Goal: Information Seeking & Learning: Learn about a topic

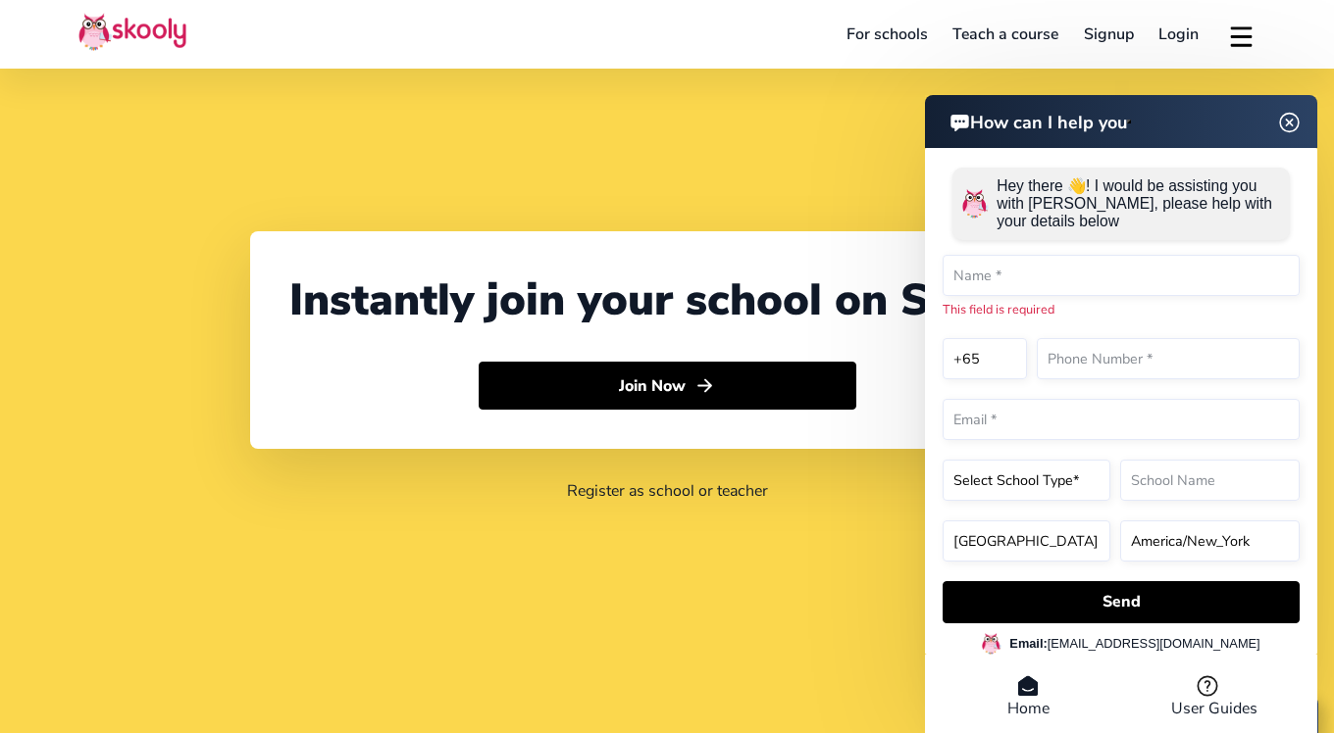
select select "65"
select select "[GEOGRAPHIC_DATA]"
select select "[GEOGRAPHIC_DATA]/[GEOGRAPHIC_DATA]"
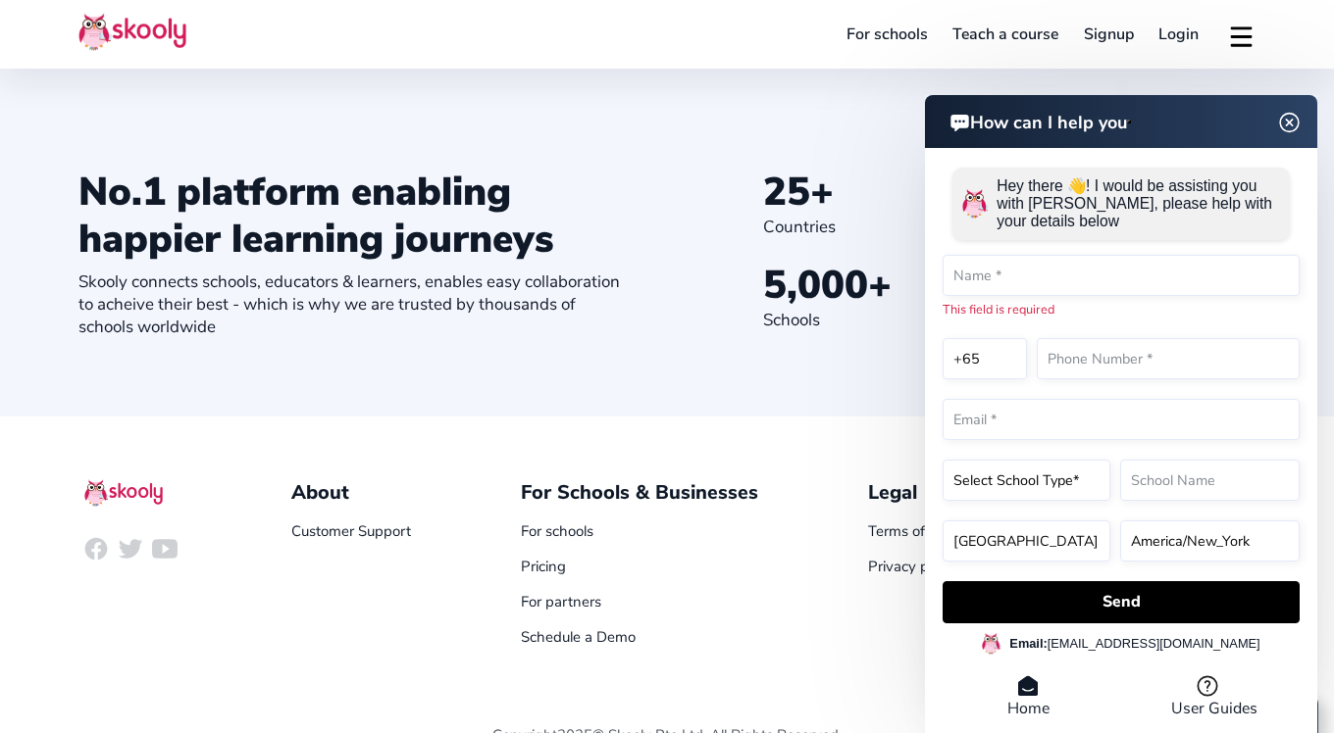
click at [1293, 119] on img at bounding box center [1289, 122] width 37 height 25
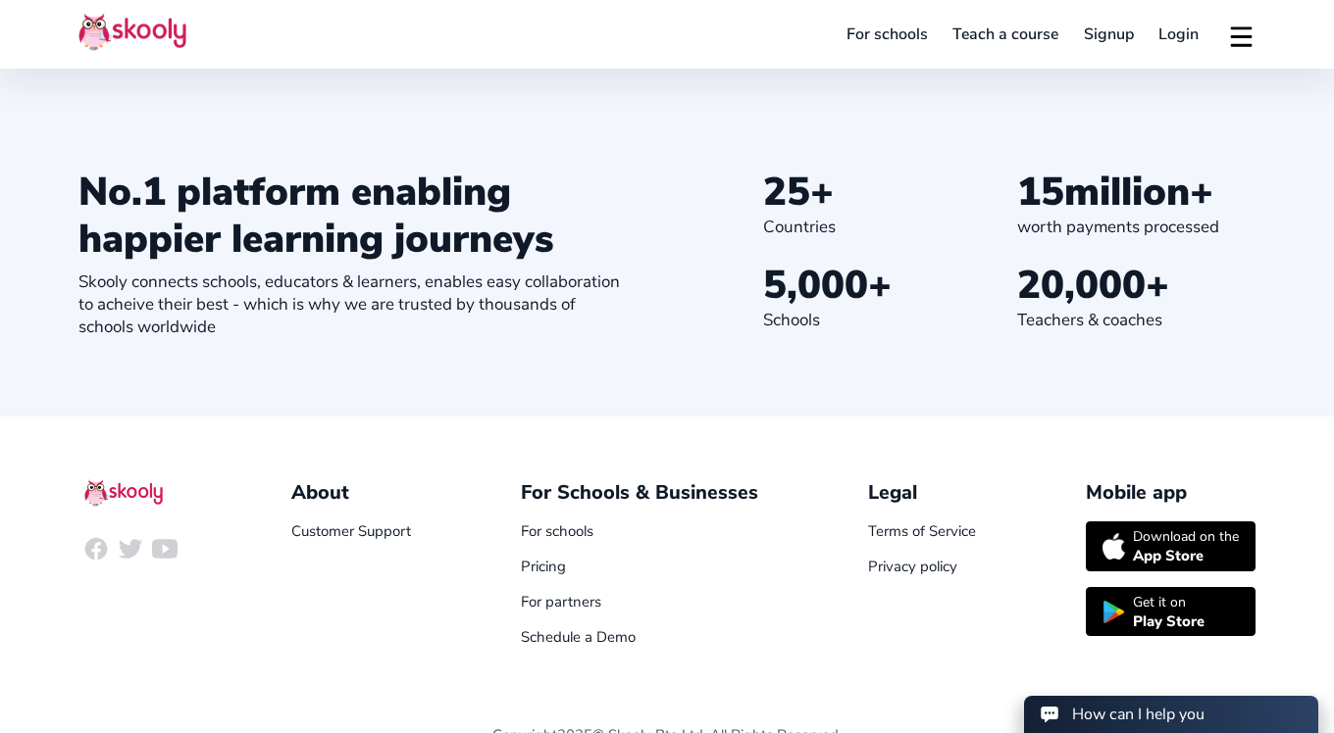
click at [909, 39] on link "For schools" at bounding box center [886, 34] width 107 height 31
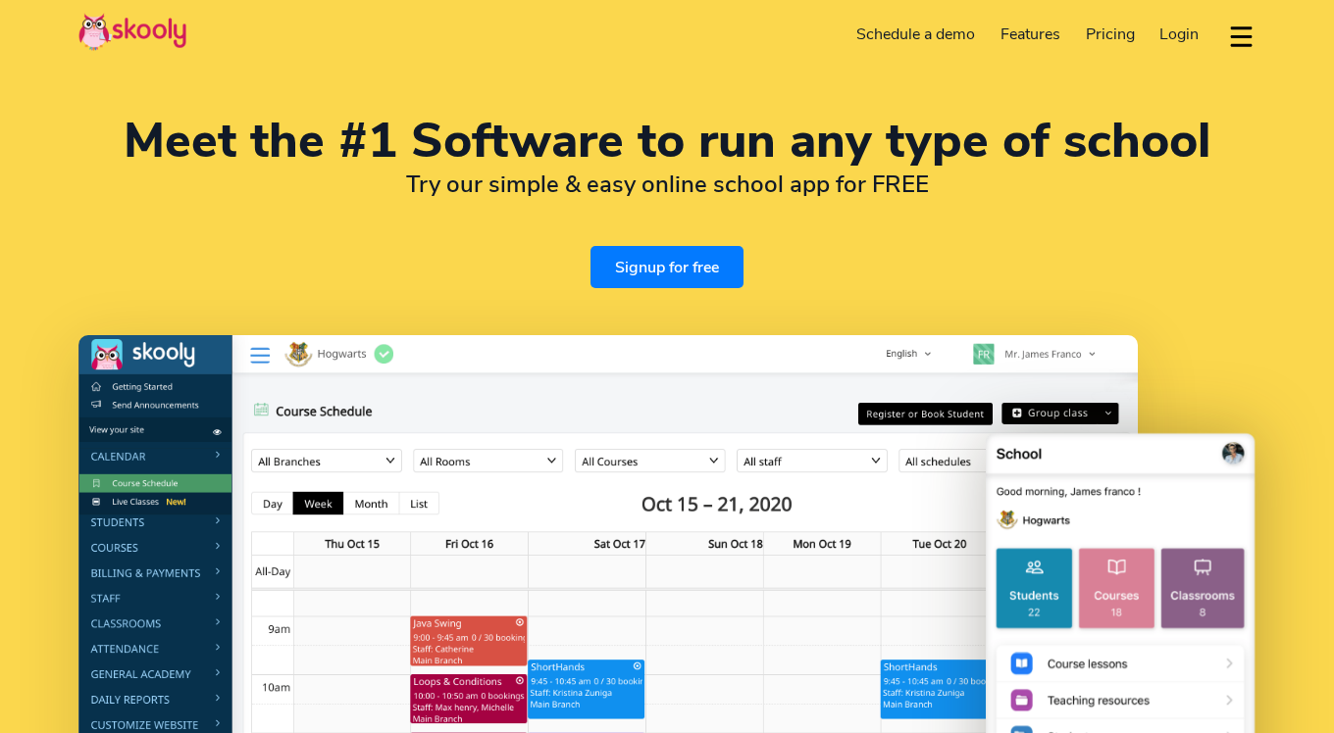
select select "en"
select select "65"
select select "Singapore"
select select "Asia/Singapore"
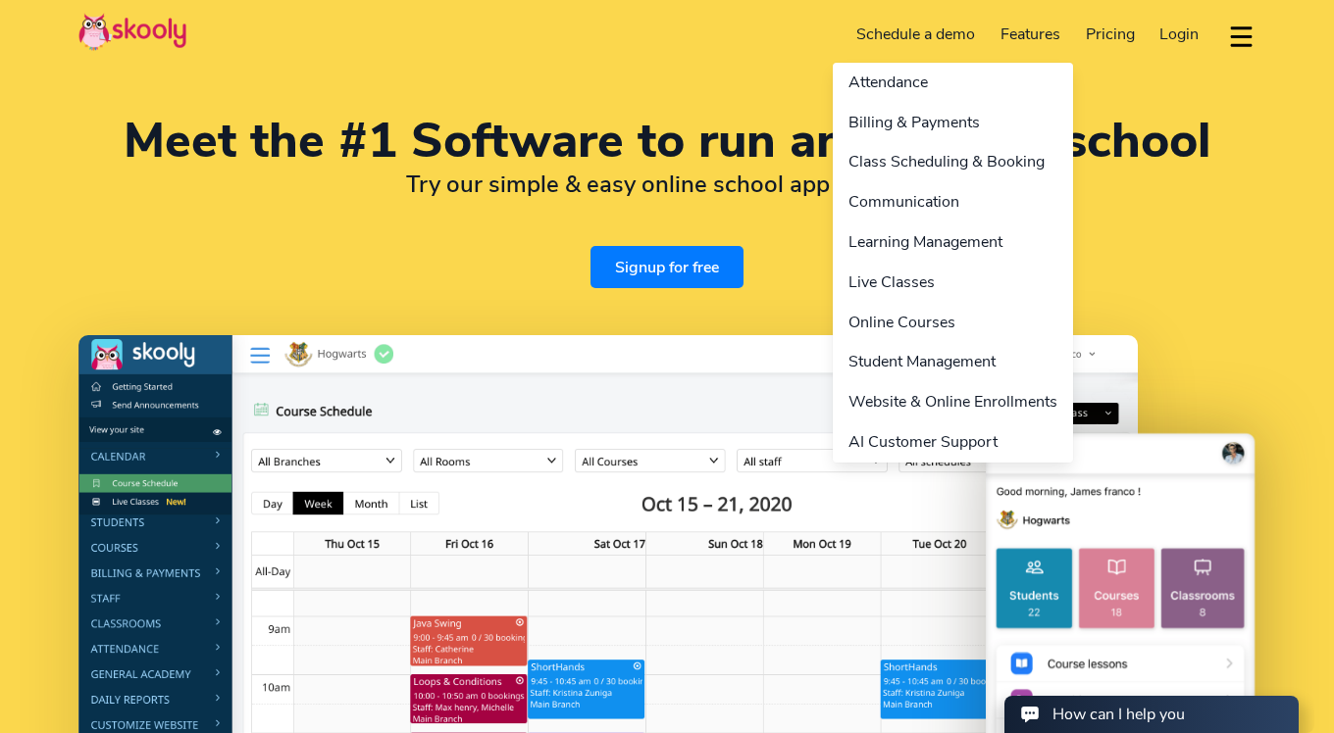
click at [1051, 22] on link "Features" at bounding box center [1029, 34] width 85 height 31
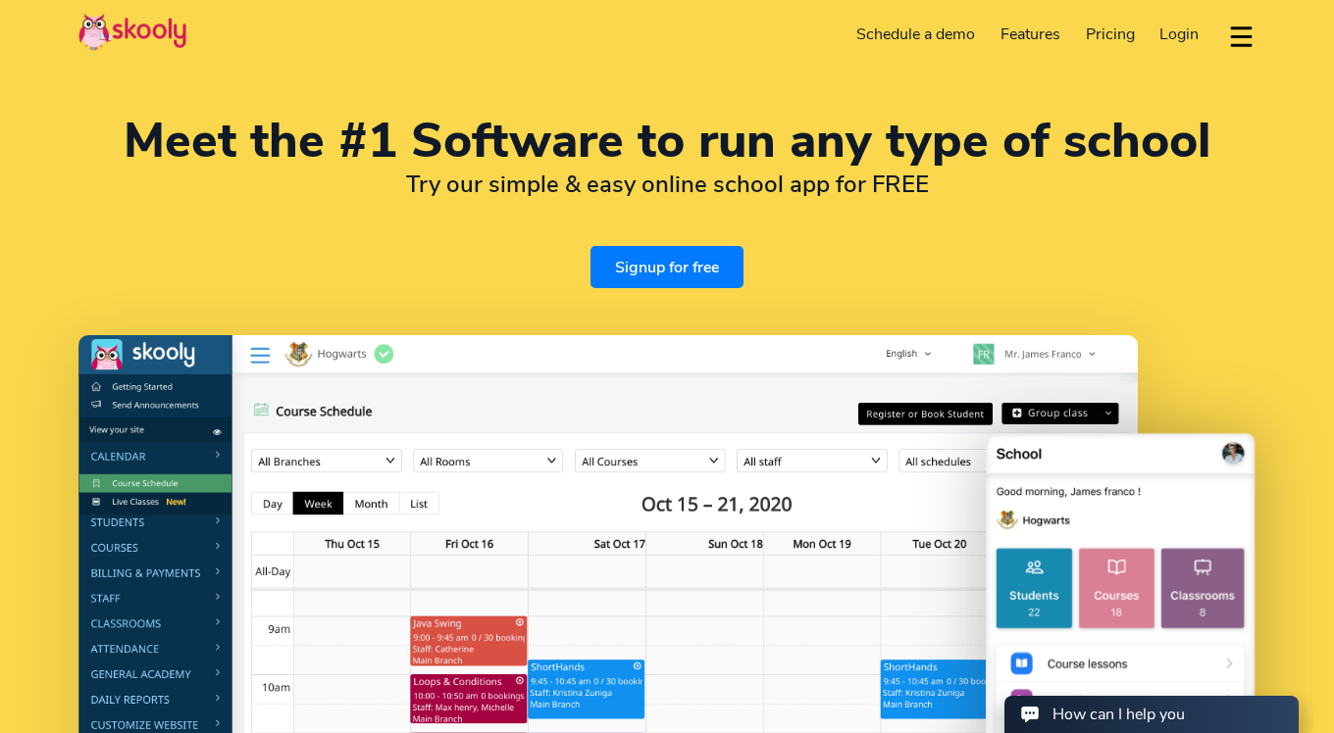
click at [1101, 29] on span "Pricing" at bounding box center [1109, 35] width 49 height 22
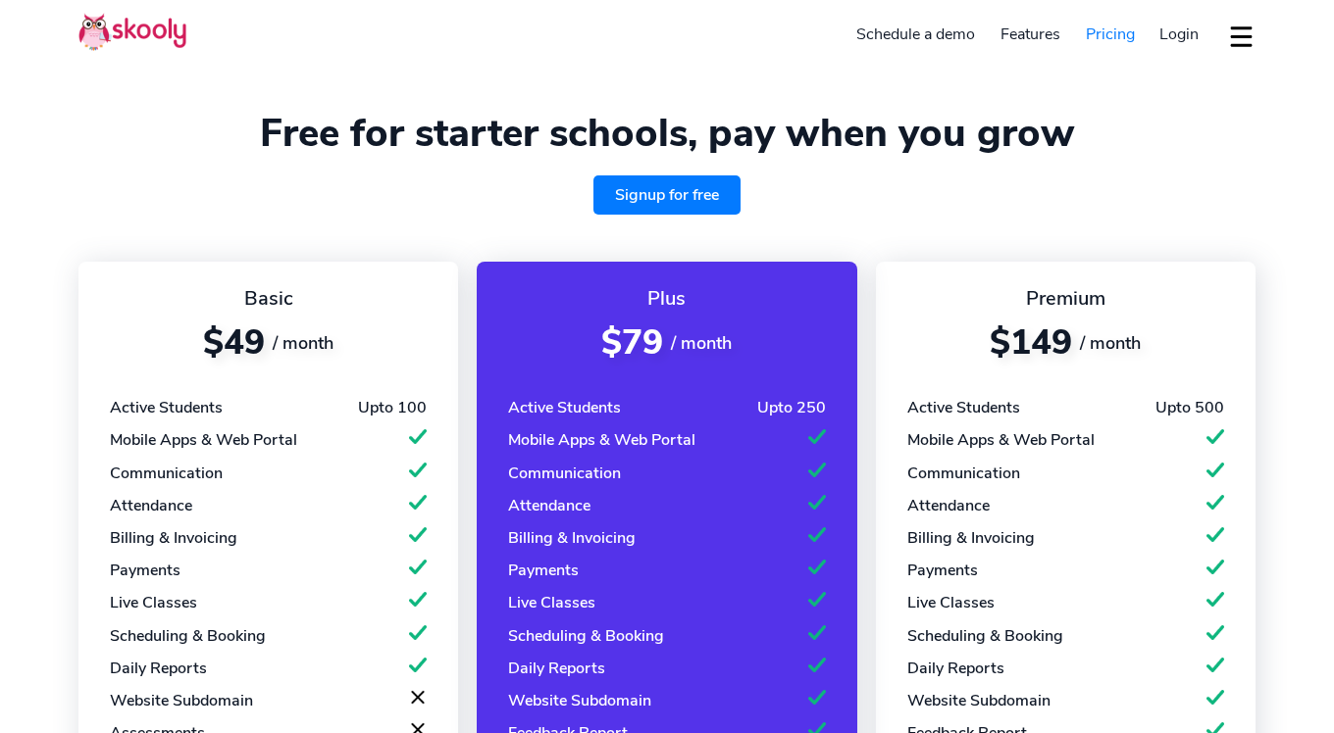
select select "en"
select select "65"
select select "[GEOGRAPHIC_DATA]"
select select "[GEOGRAPHIC_DATA]/[GEOGRAPHIC_DATA]"
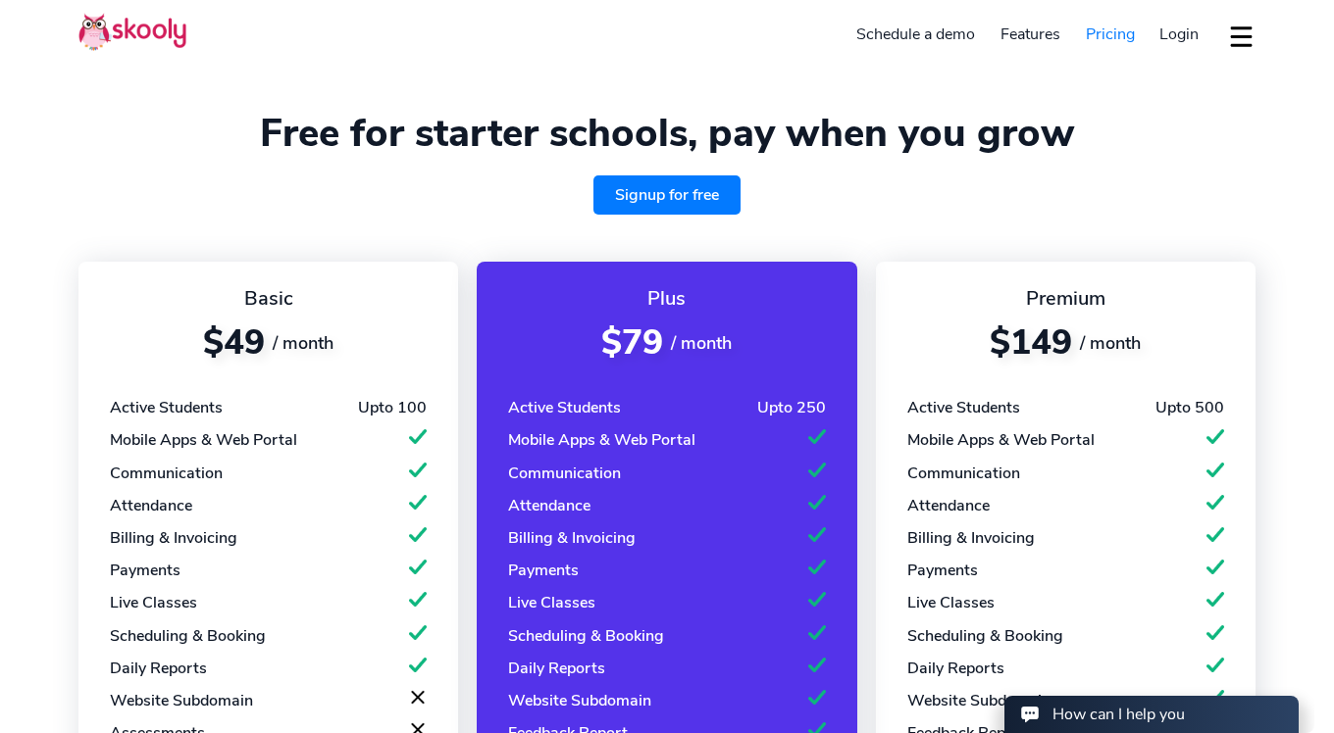
click at [1180, 28] on span "Login" at bounding box center [1178, 35] width 39 height 22
click at [919, 286] on div "Premium" at bounding box center [1065, 298] width 317 height 26
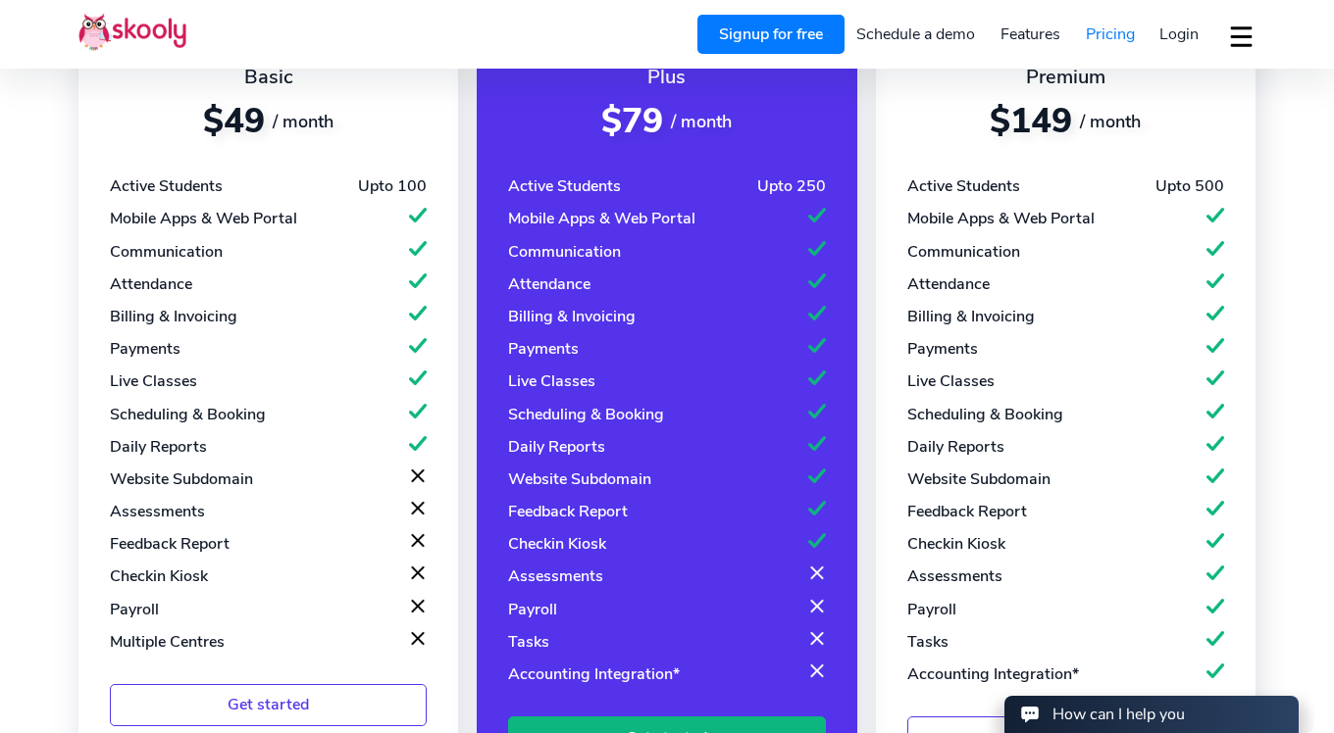
scroll to position [463, 0]
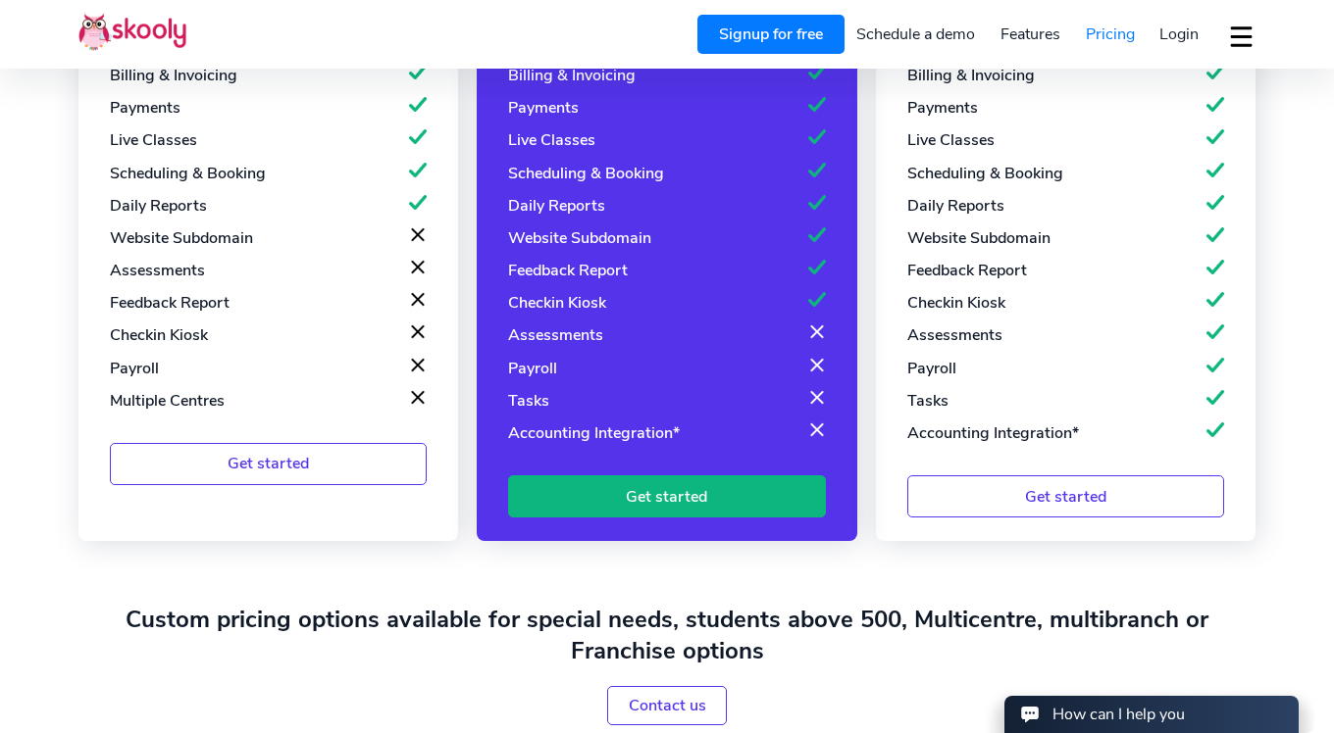
click at [136, 370] on div "Payroll" at bounding box center [134, 369] width 49 height 22
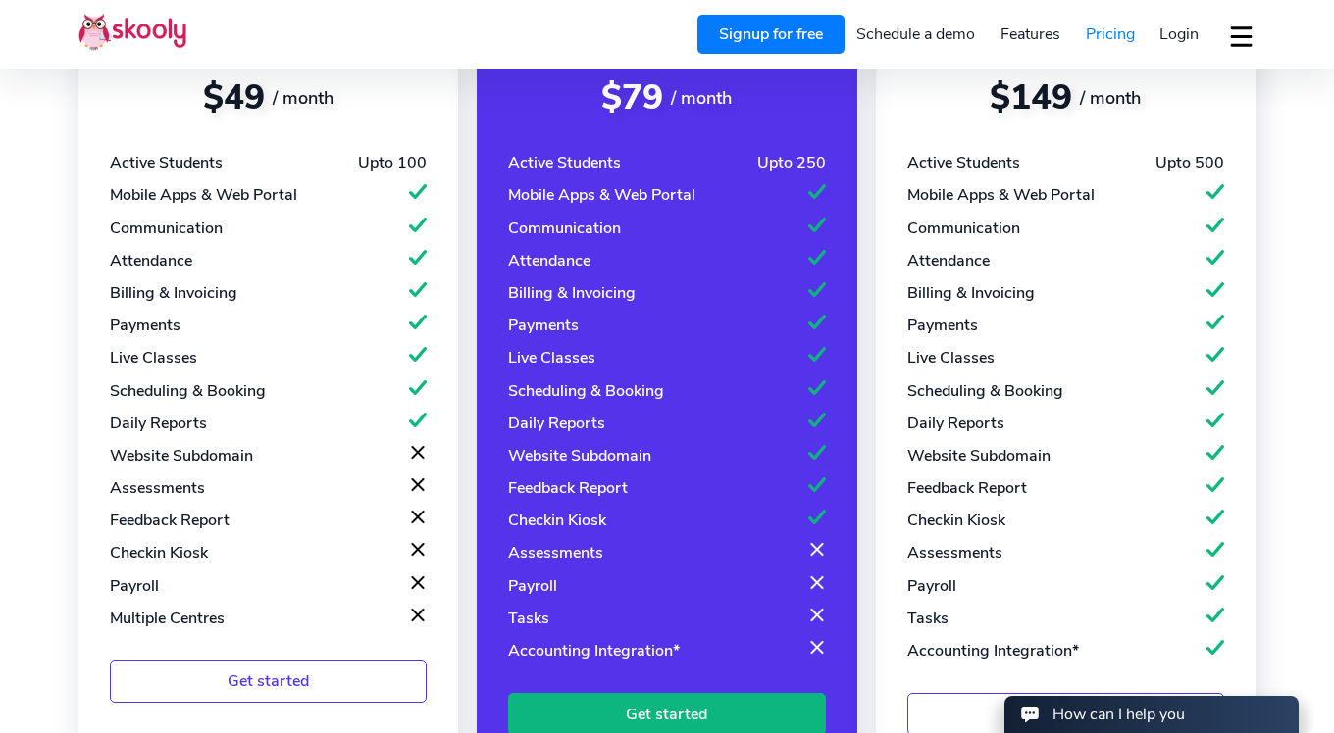
scroll to position [314, 0]
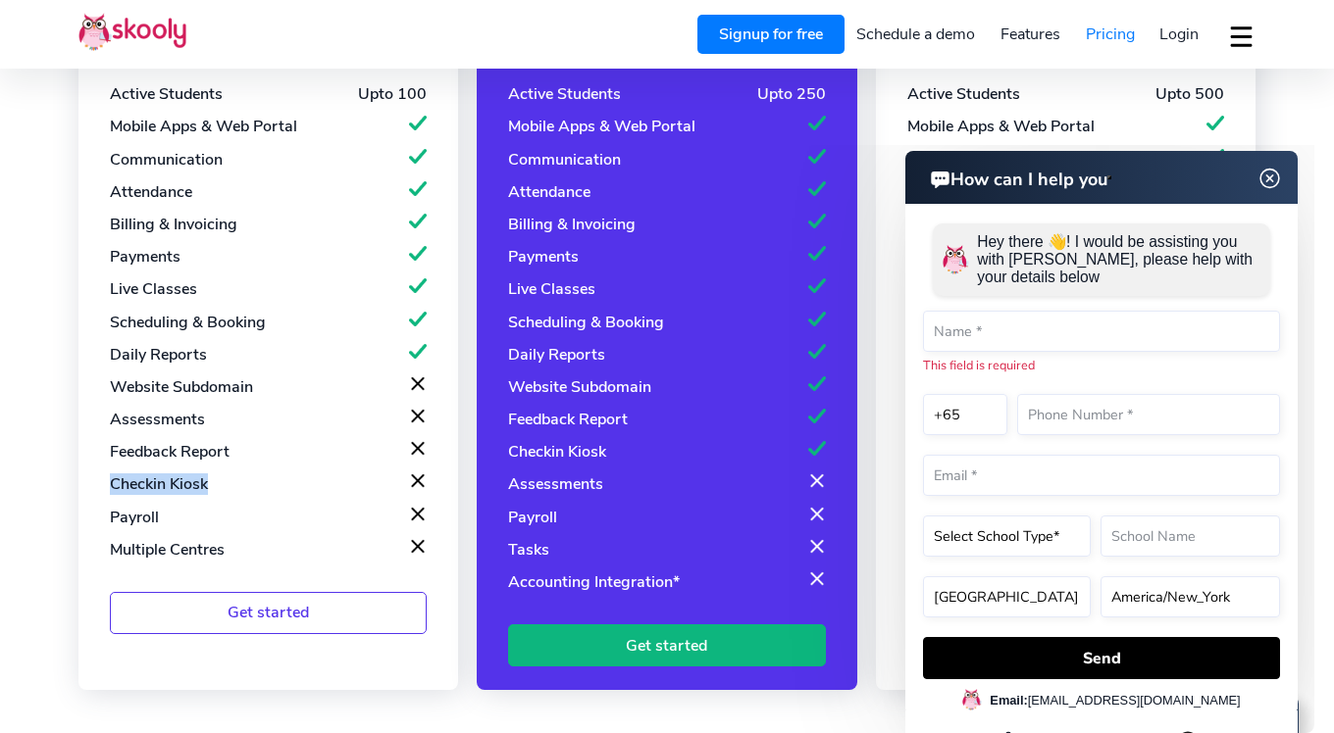
drag, startPoint x: 110, startPoint y: 482, endPoint x: 235, endPoint y: 494, distance: 126.1
click at [235, 494] on div "Checkin Kiosk" at bounding box center [268, 485] width 317 height 22
click at [438, 638] on div "Basic $49 / month Active Students Upto 100 Mobile Apps & Web Portal Communicati…" at bounding box center [267, 319] width 379 height 742
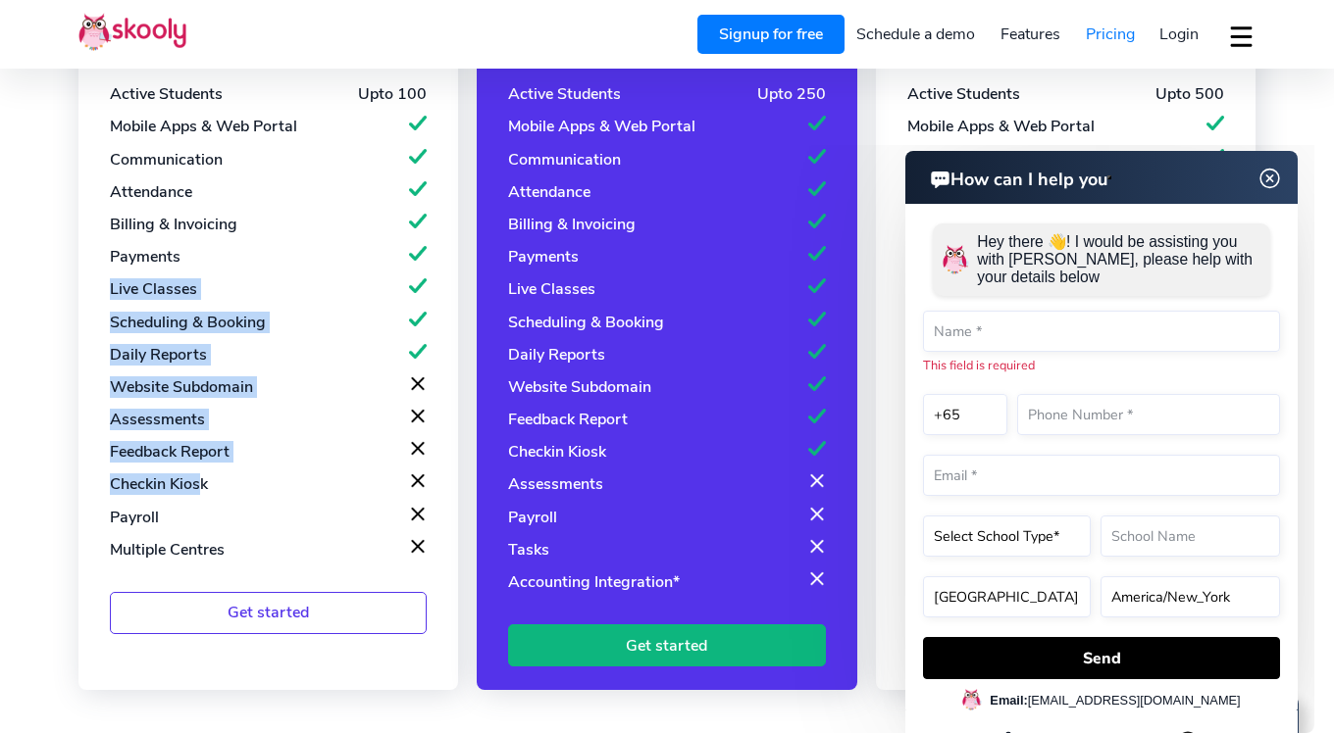
drag, startPoint x: 114, startPoint y: 288, endPoint x: 204, endPoint y: 490, distance: 221.2
click at [200, 486] on div "Active Students Upto 100 Mobile Apps & Web Portal Communication Attendance Bill…" at bounding box center [268, 322] width 317 height 478
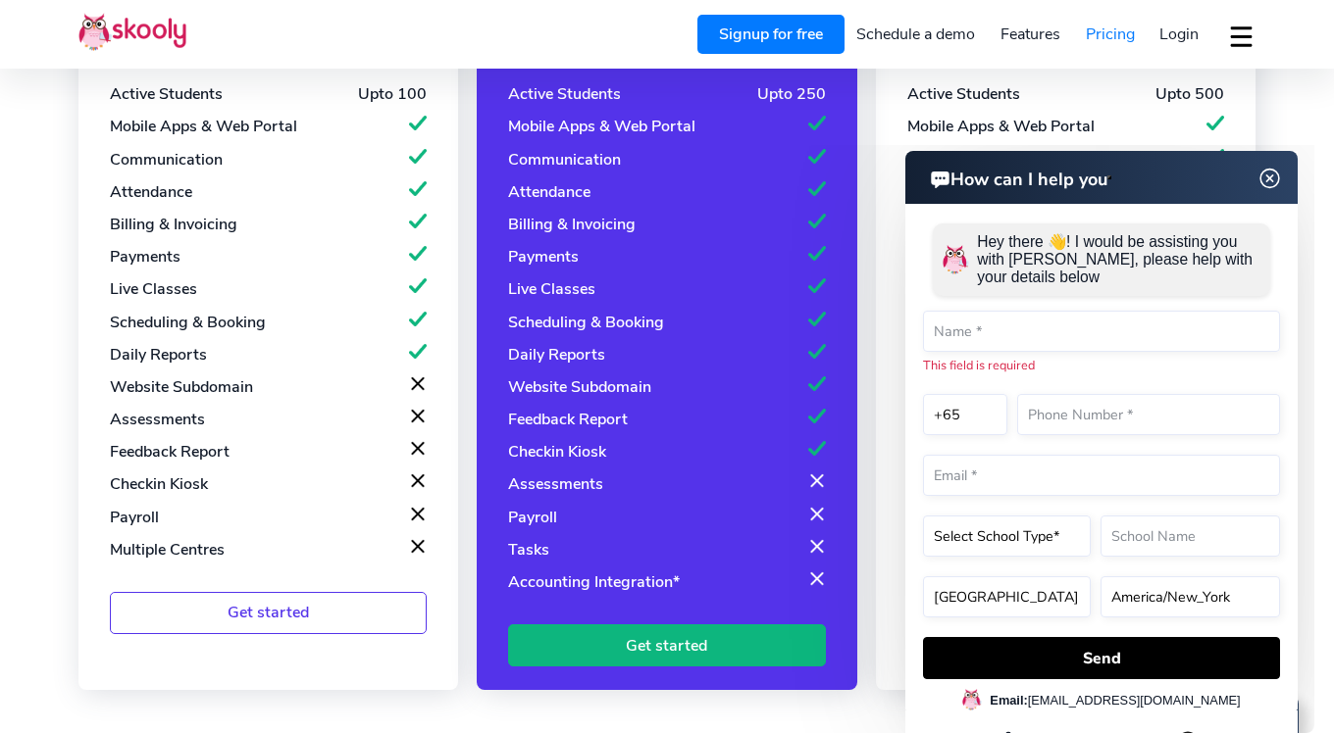
click at [266, 546] on div "Multiple Centres" at bounding box center [268, 550] width 317 height 22
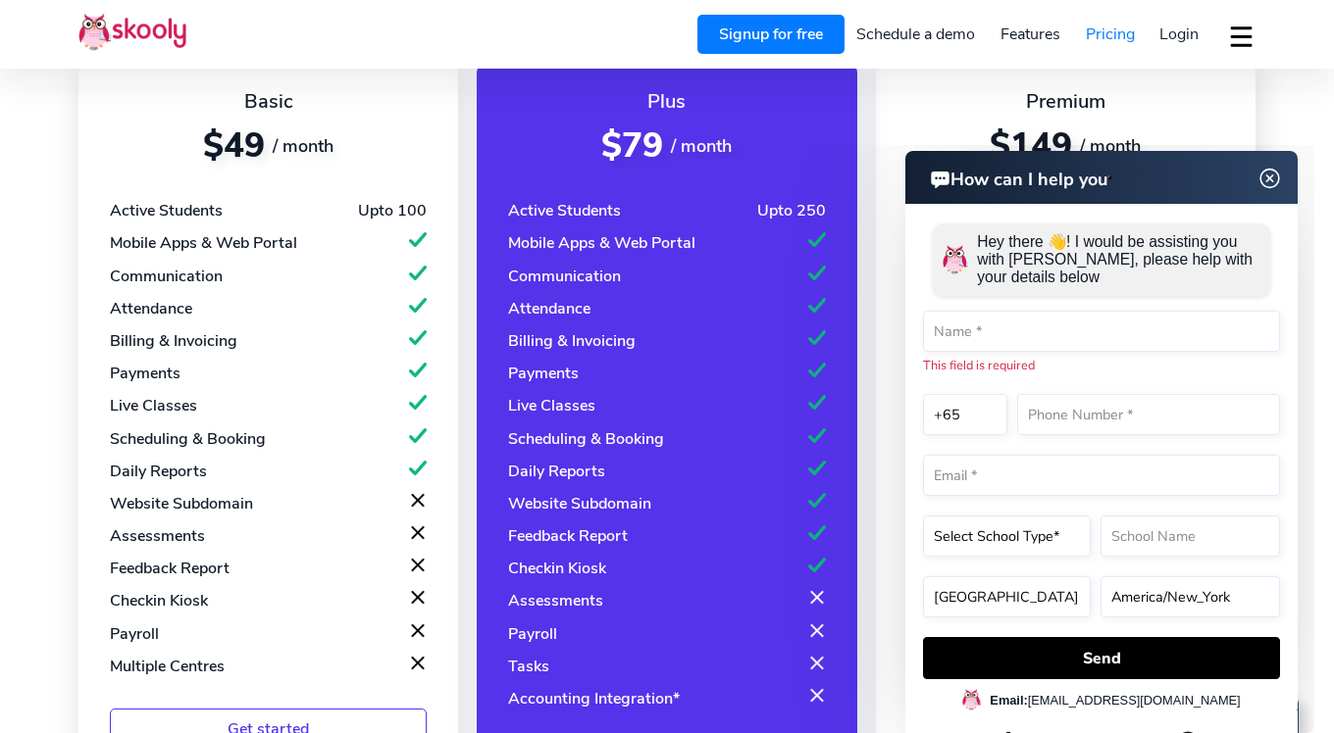
scroll to position [231, 0]
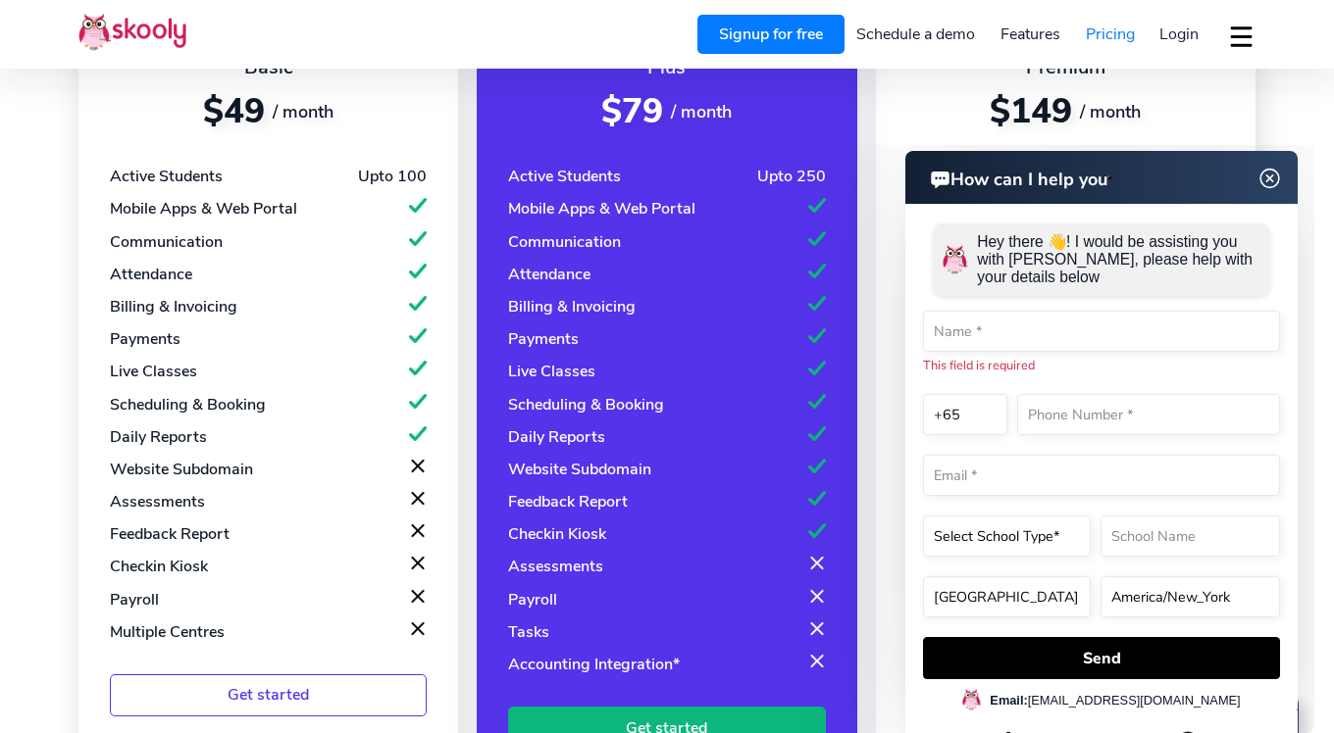
click at [1275, 176] on img at bounding box center [1269, 179] width 37 height 25
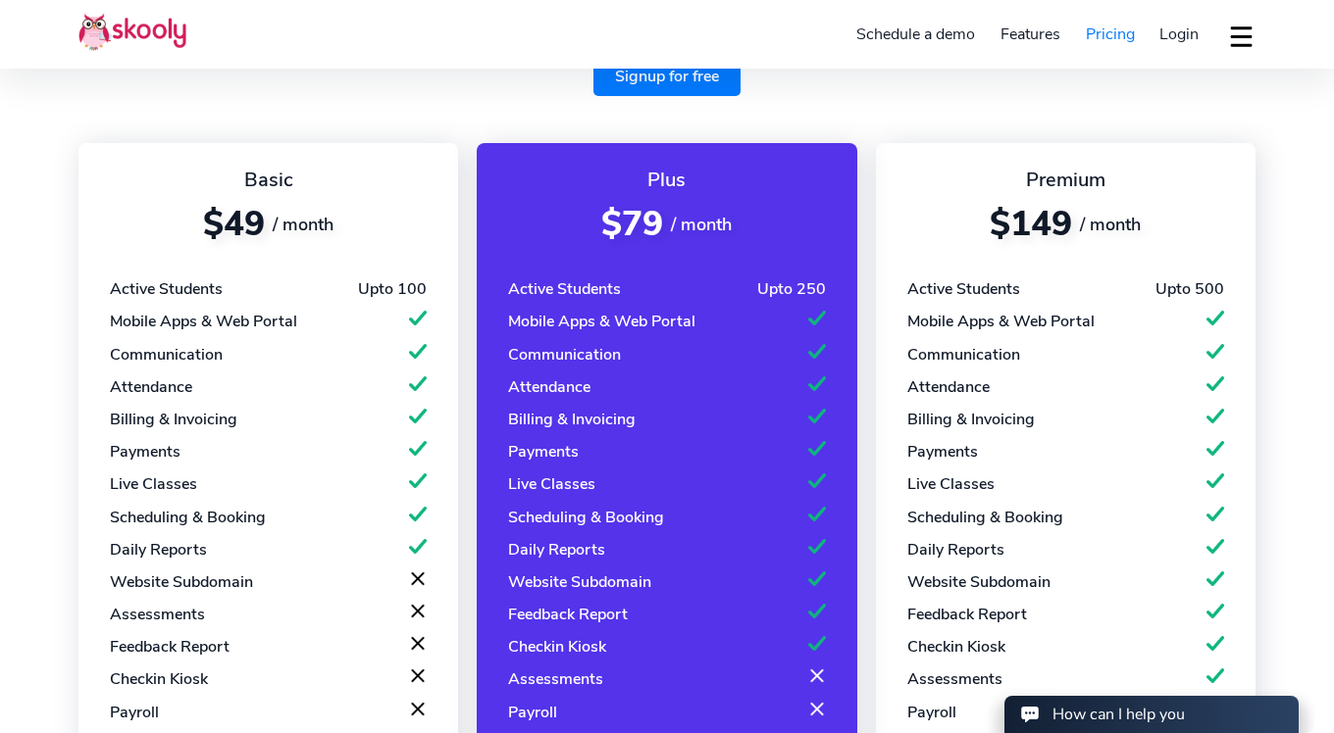
scroll to position [37, 0]
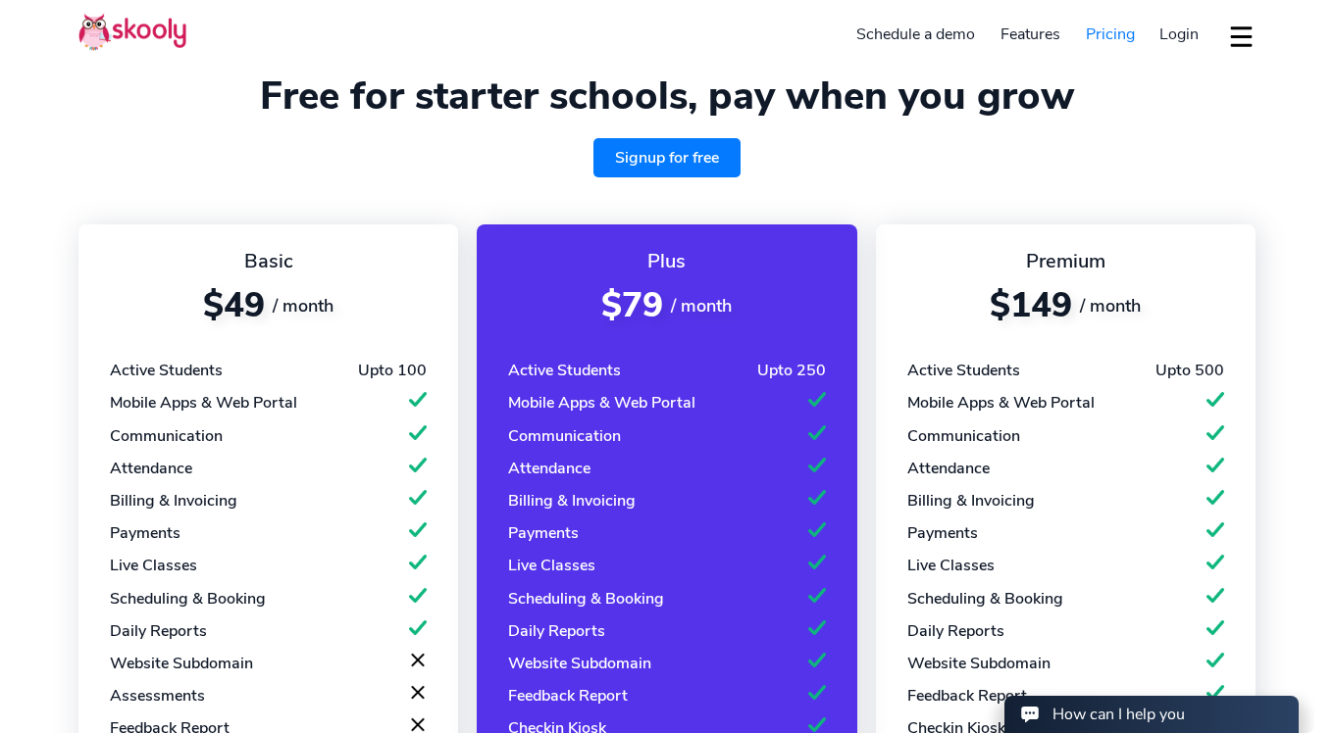
click at [668, 162] on link "Signup for free" at bounding box center [666, 157] width 147 height 39
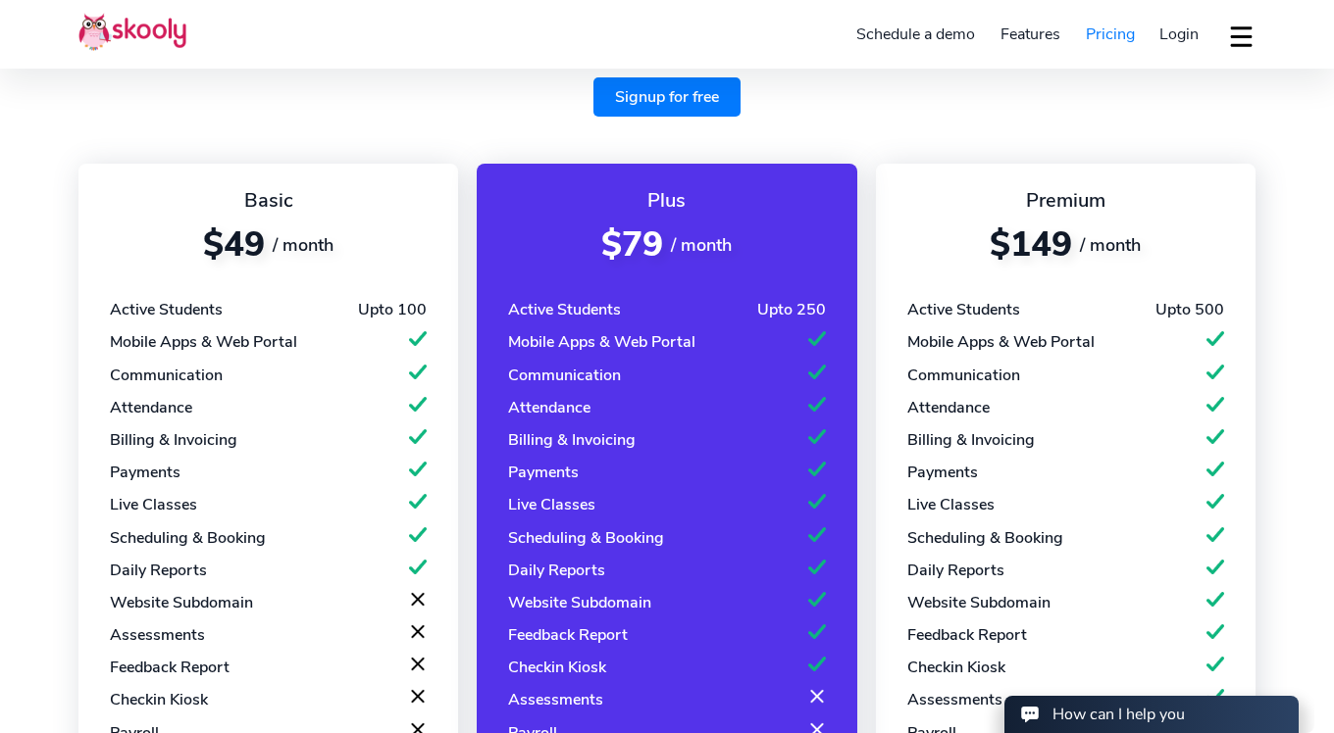
scroll to position [101, 0]
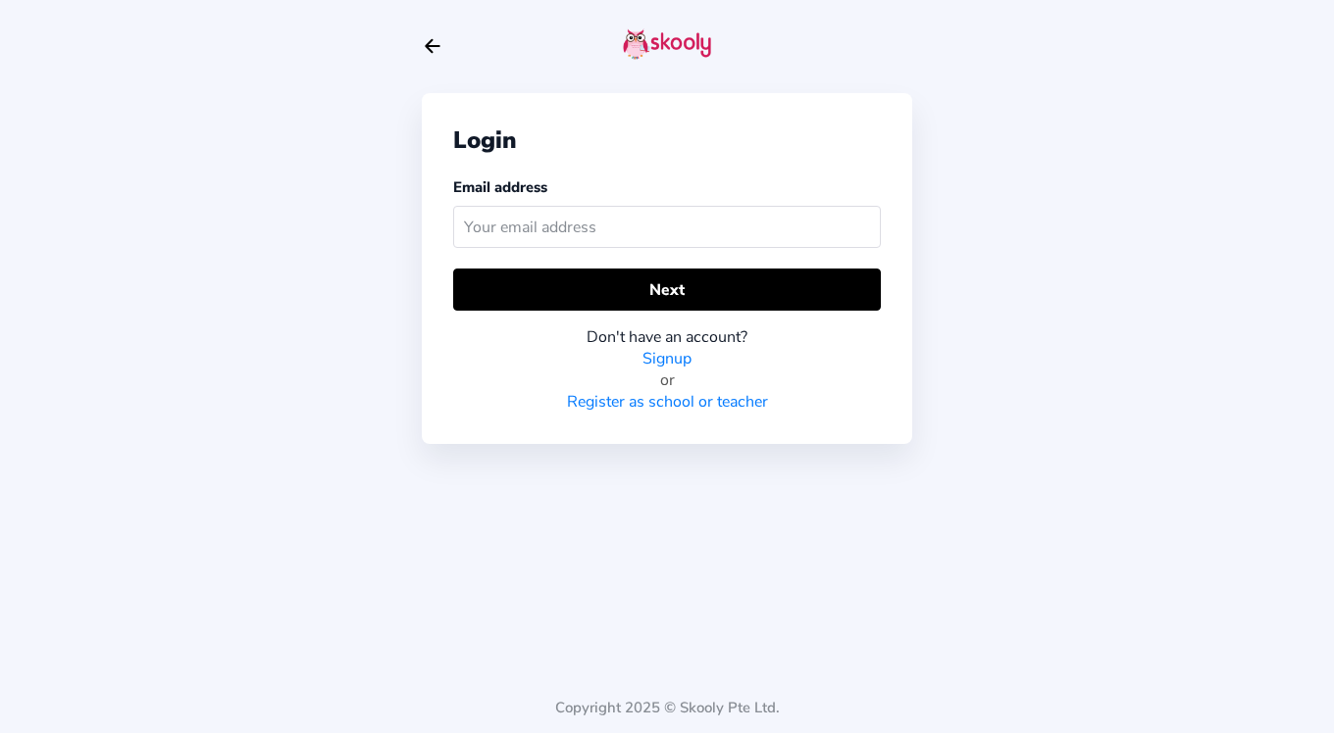
click at [428, 57] on icon "Arrow Back" at bounding box center [433, 46] width 22 height 22
